Goal: Task Accomplishment & Management: Manage account settings

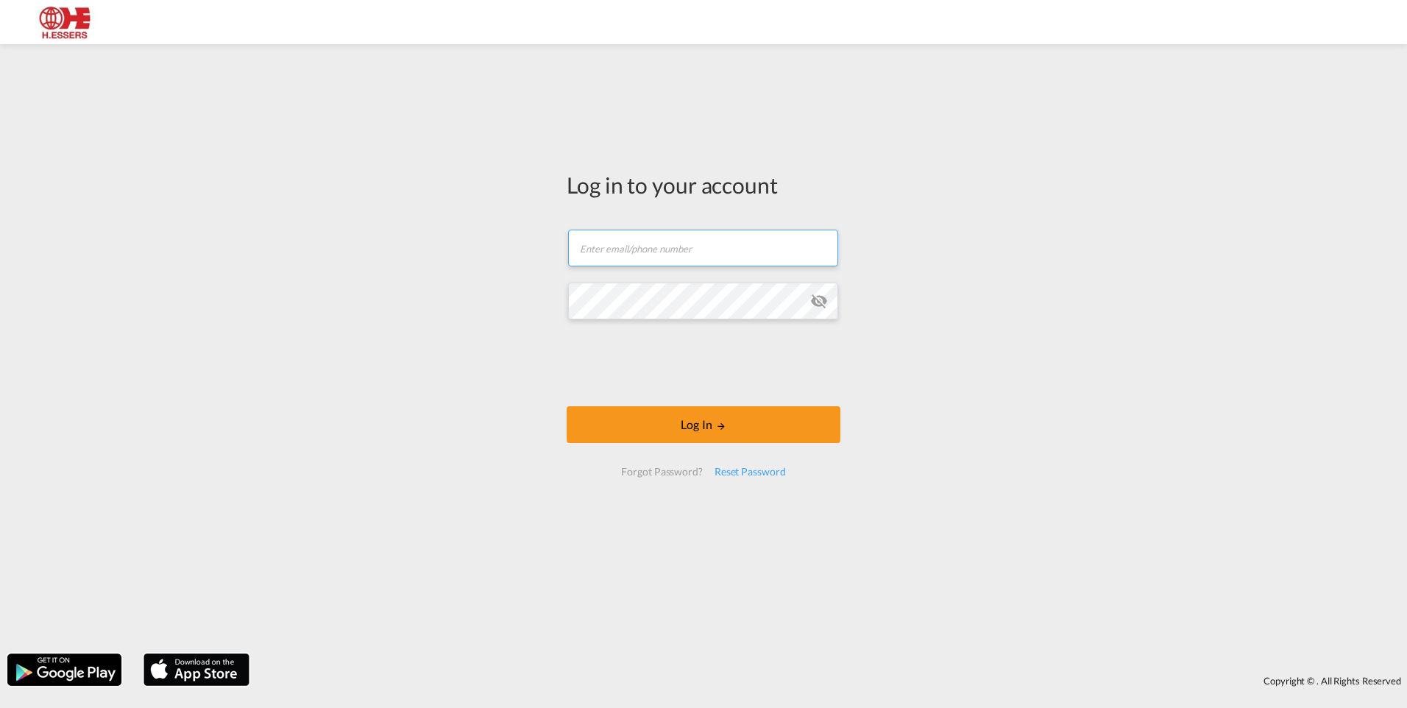
type input "[EMAIL_ADDRESS][DOMAIN_NAME]"
click at [662, 330] on form "[EMAIL_ADDRESS][DOMAIN_NAME] Email field is required Password field is required…" at bounding box center [704, 353] width 274 height 276
drag, startPoint x: 644, startPoint y: 254, endPoint x: 407, endPoint y: 246, distance: 237.2
click at [407, 246] on div "Log in to your account [EMAIL_ADDRESS][DOMAIN_NAME] Log In Forgot Password? Res…" at bounding box center [703, 349] width 1407 height 595
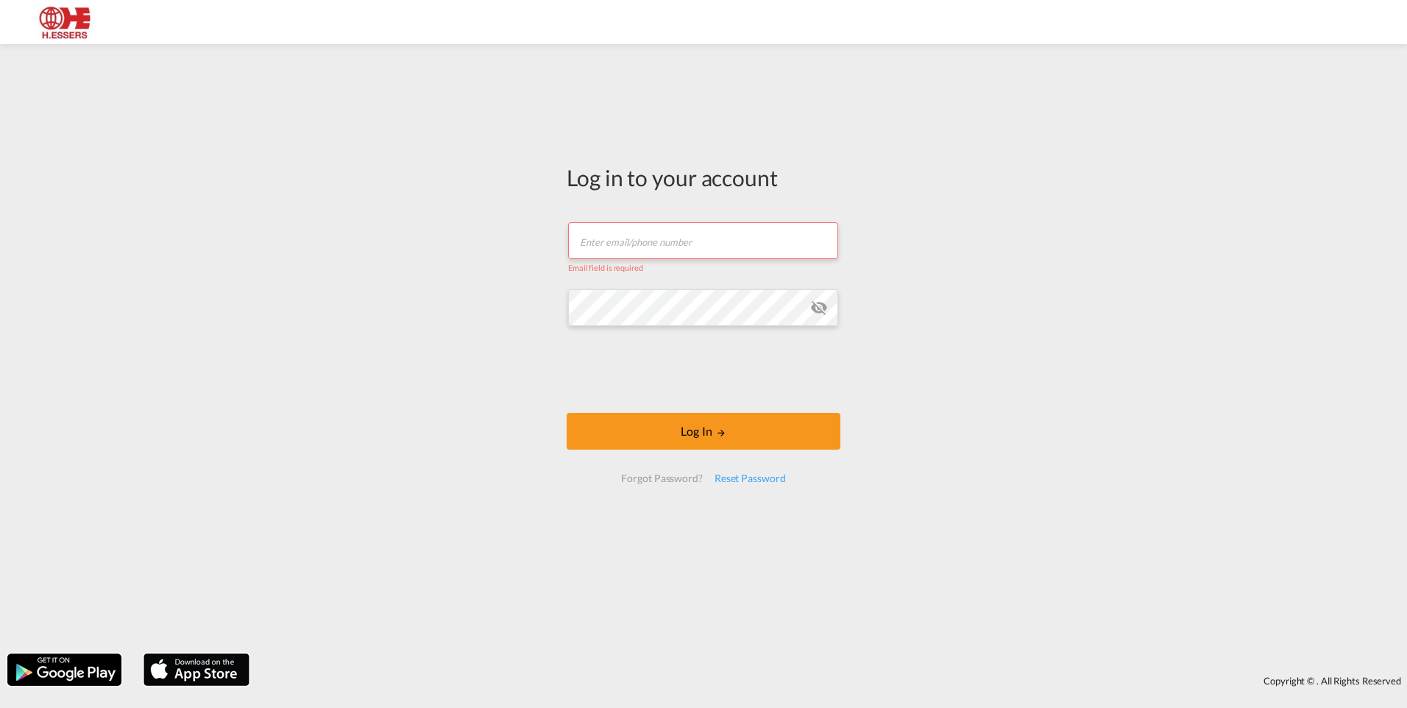
click at [537, 325] on div "Log in to your account Email field is required Log In Forgot Password? Reset Pa…" at bounding box center [703, 349] width 1407 height 595
click at [426, 317] on div "Log in to your account Email field is required Log In Forgot Password? Reset Pa…" at bounding box center [703, 349] width 1407 height 595
click at [686, 238] on input "text" at bounding box center [703, 240] width 270 height 37
paste input "[EMAIL_ADDRESS][DOMAIN_NAME]"
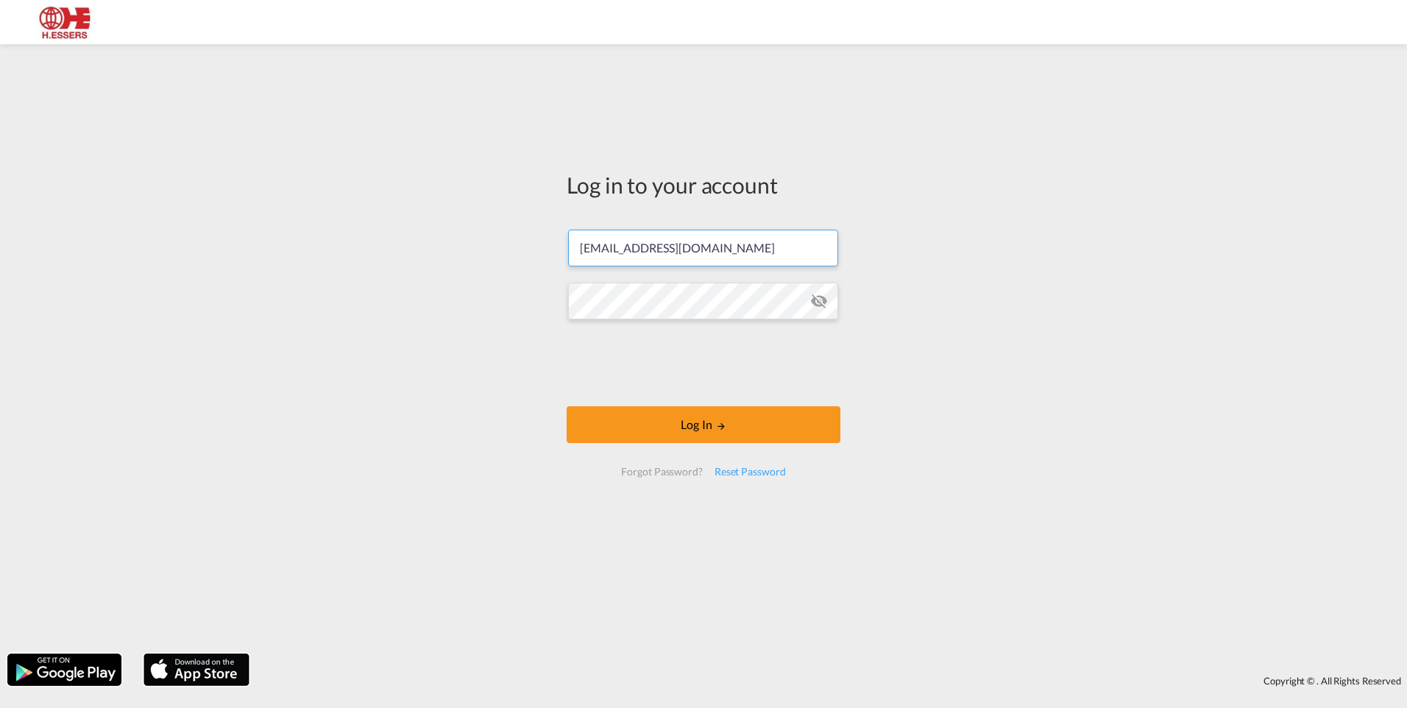
type input "[EMAIL_ADDRESS][DOMAIN_NAME]"
click at [636, 419] on button "Log In" at bounding box center [704, 424] width 274 height 37
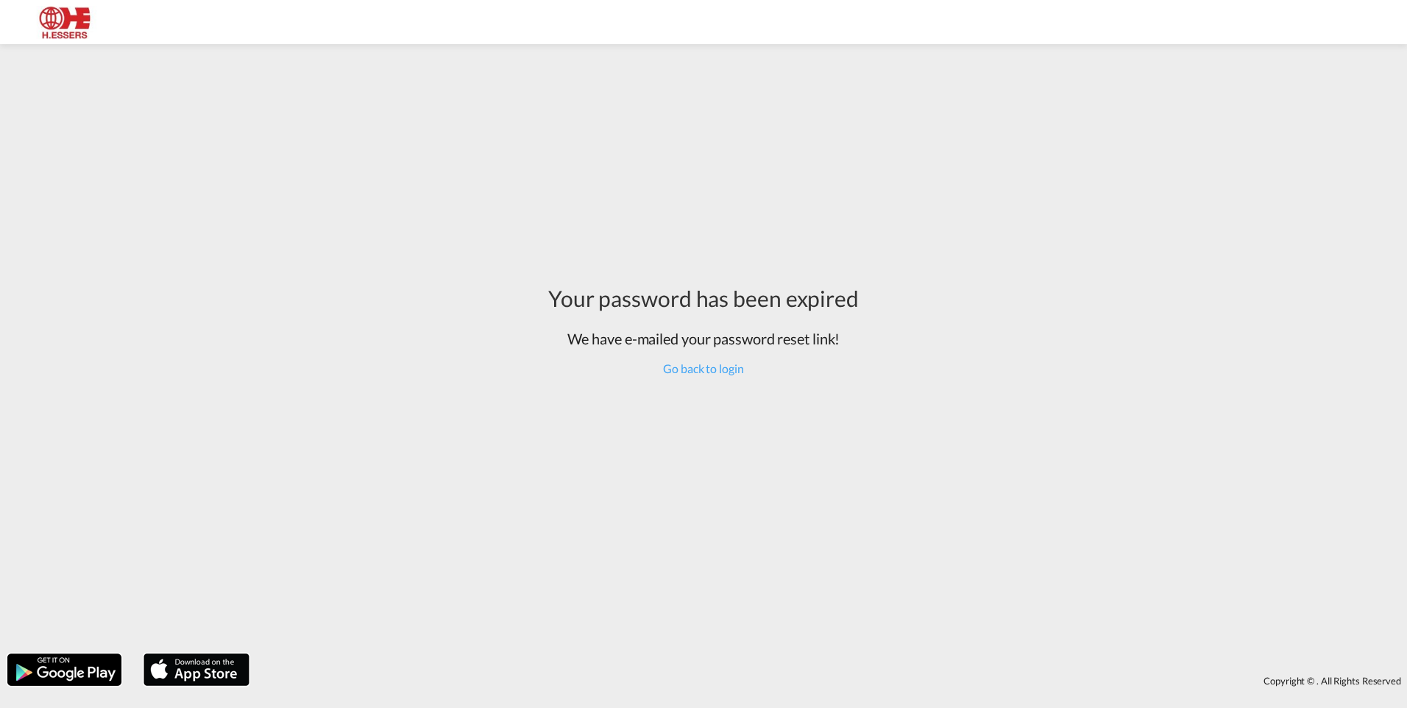
click at [1262, 302] on div "Your password has been expired We have e-mailed your password reset link! Go ba…" at bounding box center [703, 349] width 1407 height 595
